Goal: Transaction & Acquisition: Download file/media

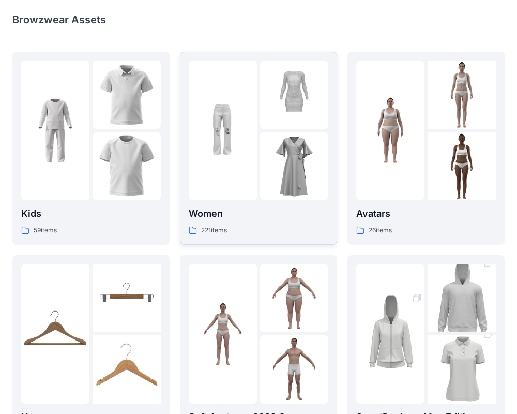
click at [268, 118] on img at bounding box center [294, 94] width 68 height 68
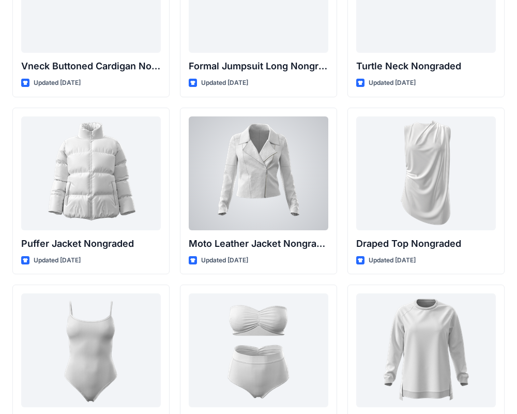
scroll to position [9865, 0]
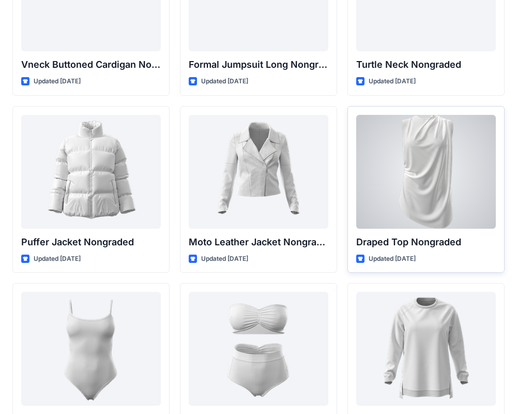
click at [437, 152] on div at bounding box center [426, 172] width 140 height 114
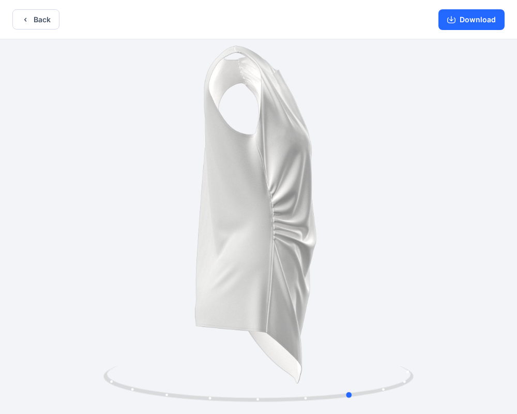
drag, startPoint x: 342, startPoint y: 174, endPoint x: 453, endPoint y: 164, distance: 111.0
click at [453, 164] on div at bounding box center [258, 227] width 517 height 376
click at [30, 19] on button "Back" at bounding box center [35, 19] width 47 height 20
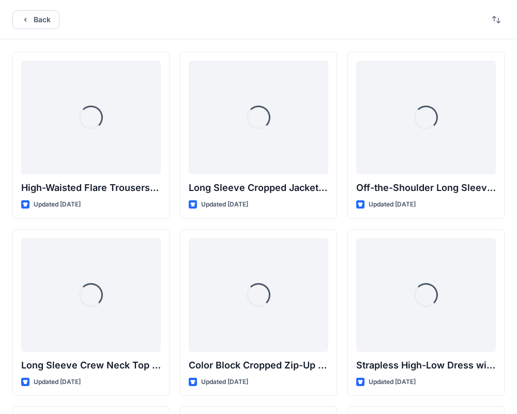
scroll to position [9867, 0]
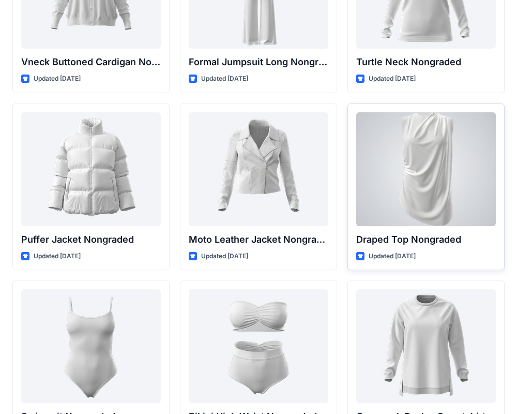
click at [392, 153] on div at bounding box center [426, 169] width 140 height 114
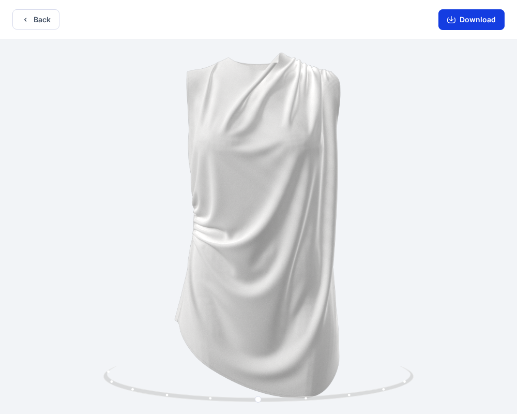
click at [454, 19] on icon "button" at bounding box center [451, 20] width 8 height 8
click at [41, 24] on button "Back" at bounding box center [35, 19] width 47 height 20
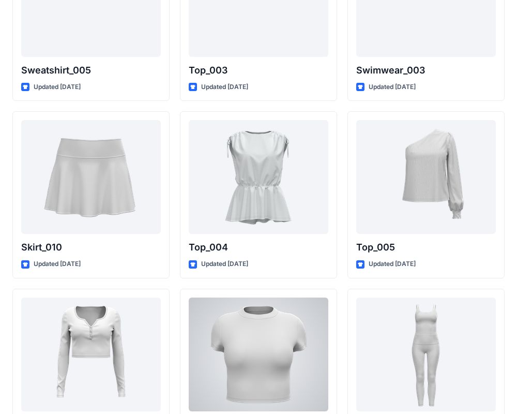
scroll to position [5232, 0]
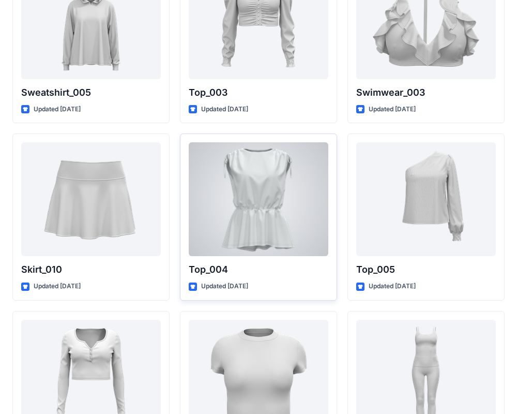
click at [295, 202] on div at bounding box center [259, 199] width 140 height 114
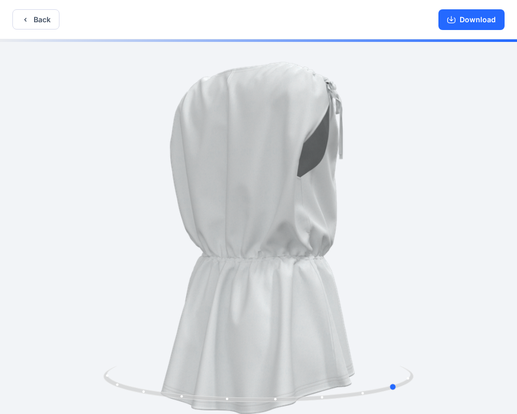
drag, startPoint x: 330, startPoint y: 198, endPoint x: 200, endPoint y: 192, distance: 130.4
click at [200, 192] on div at bounding box center [258, 227] width 517 height 376
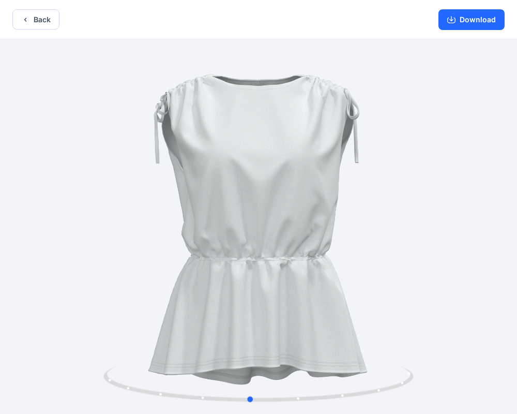
drag, startPoint x: 351, startPoint y: 171, endPoint x: 203, endPoint y: 210, distance: 152.9
click at [203, 210] on div at bounding box center [258, 227] width 517 height 376
click at [468, 23] on button "Download" at bounding box center [471, 19] width 66 height 21
click at [27, 17] on icon "button" at bounding box center [25, 20] width 8 height 8
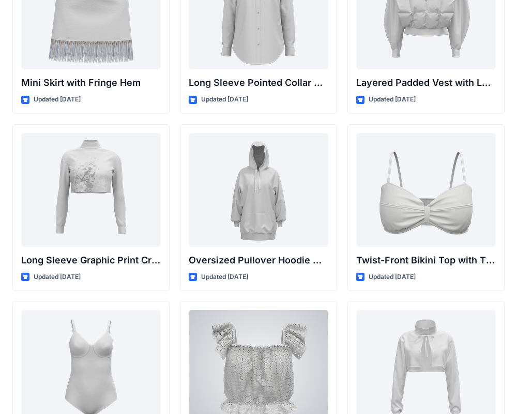
scroll to position [3073, 0]
